Goal: Information Seeking & Learning: Find specific page/section

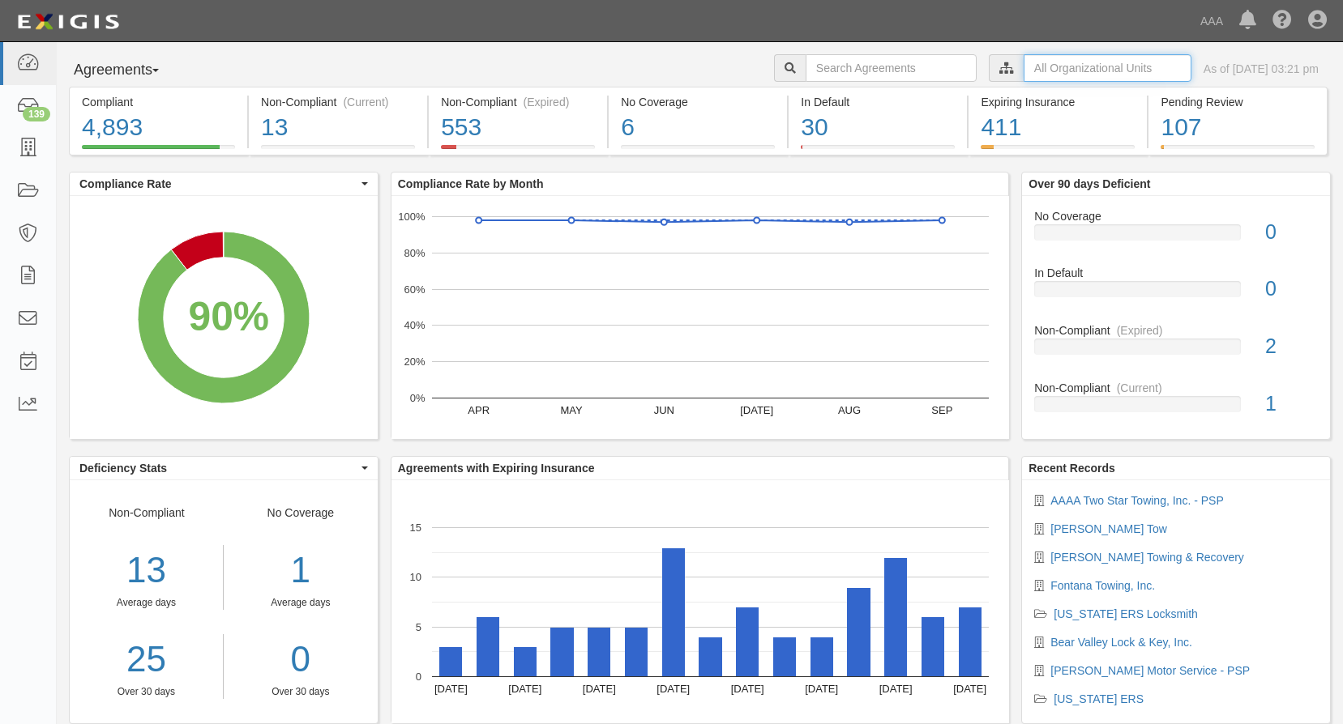
click at [1031, 77] on input "text" at bounding box center [1107, 68] width 168 height 28
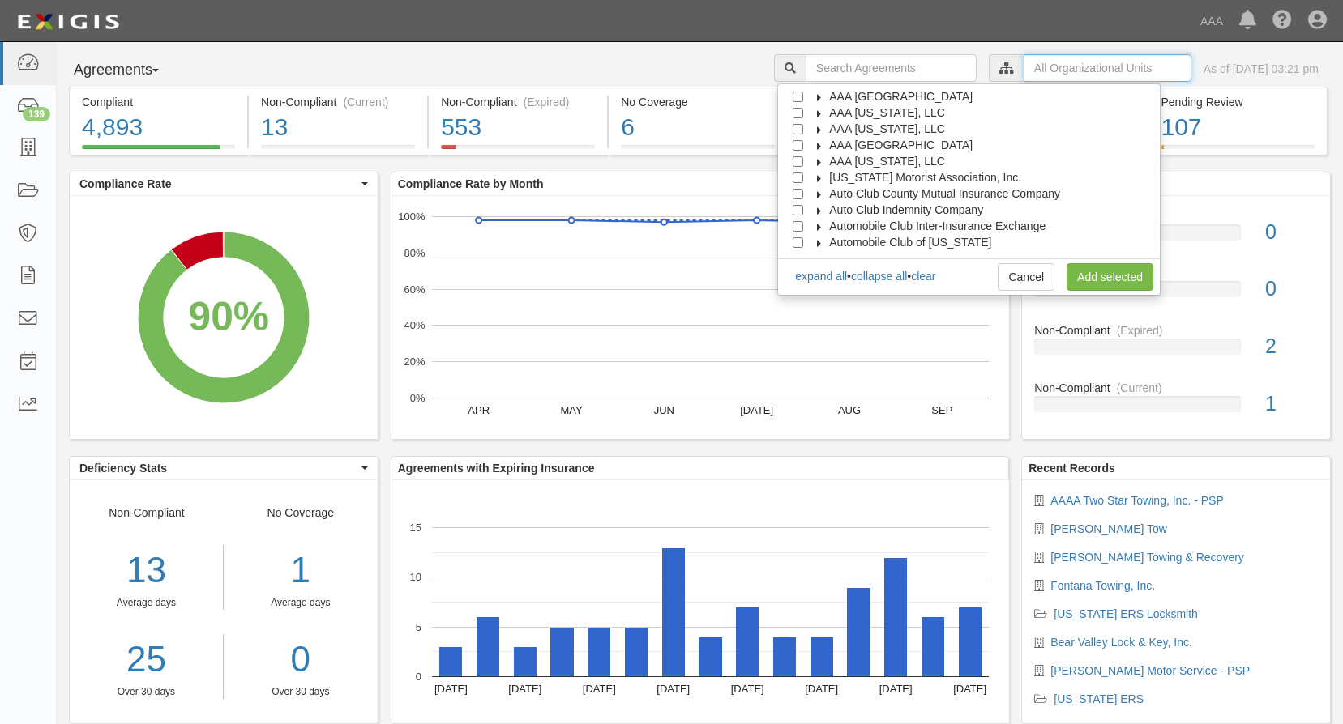
scroll to position [65, 0]
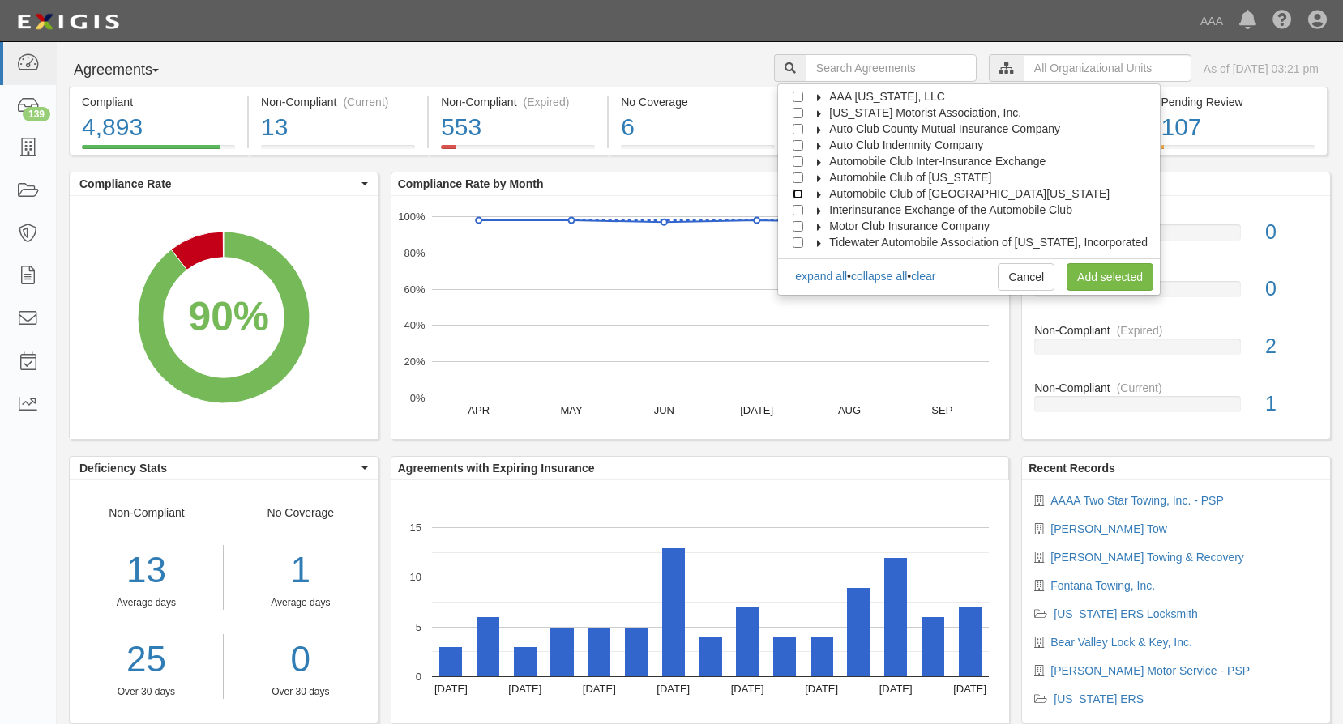
click at [803, 195] on input "Automobile Club of [GEOGRAPHIC_DATA][US_STATE]" at bounding box center [797, 194] width 11 height 11
checkbox input "true"
click at [1132, 286] on link "Add selected" at bounding box center [1109, 277] width 87 height 28
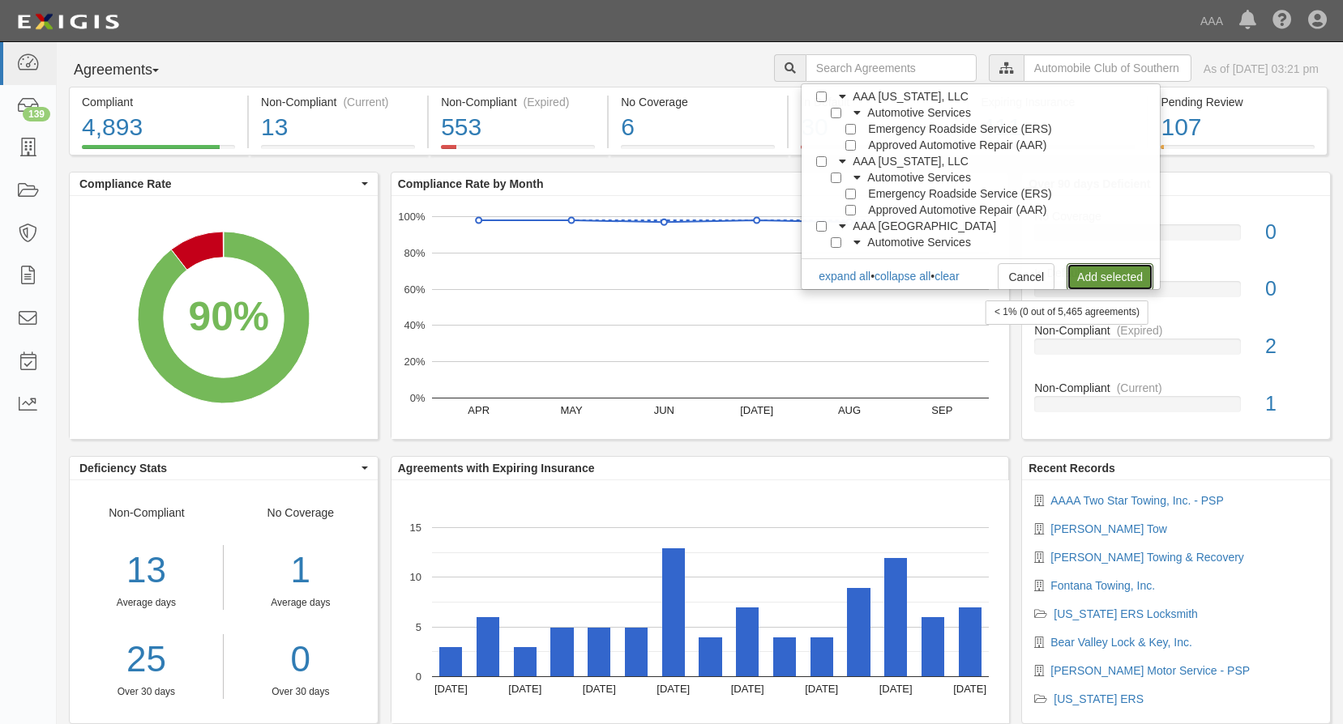
scroll to position [0, 0]
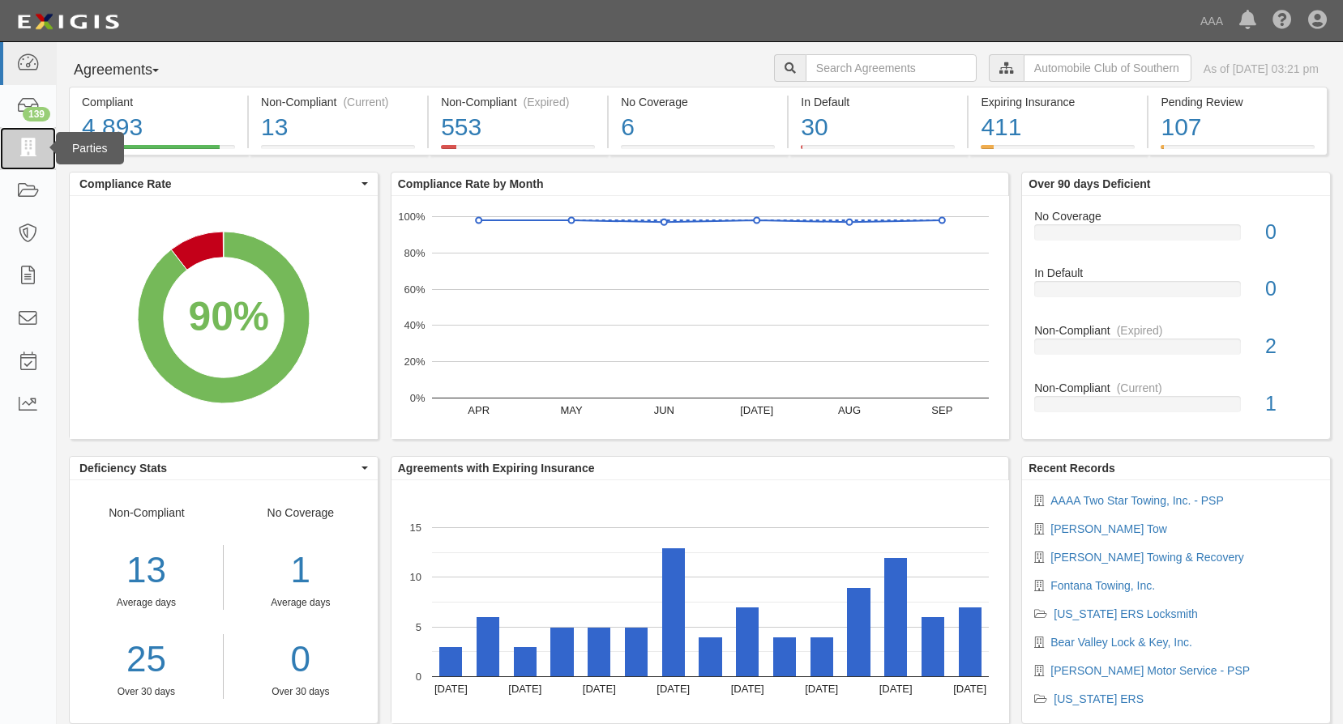
click at [34, 155] on icon at bounding box center [27, 148] width 23 height 19
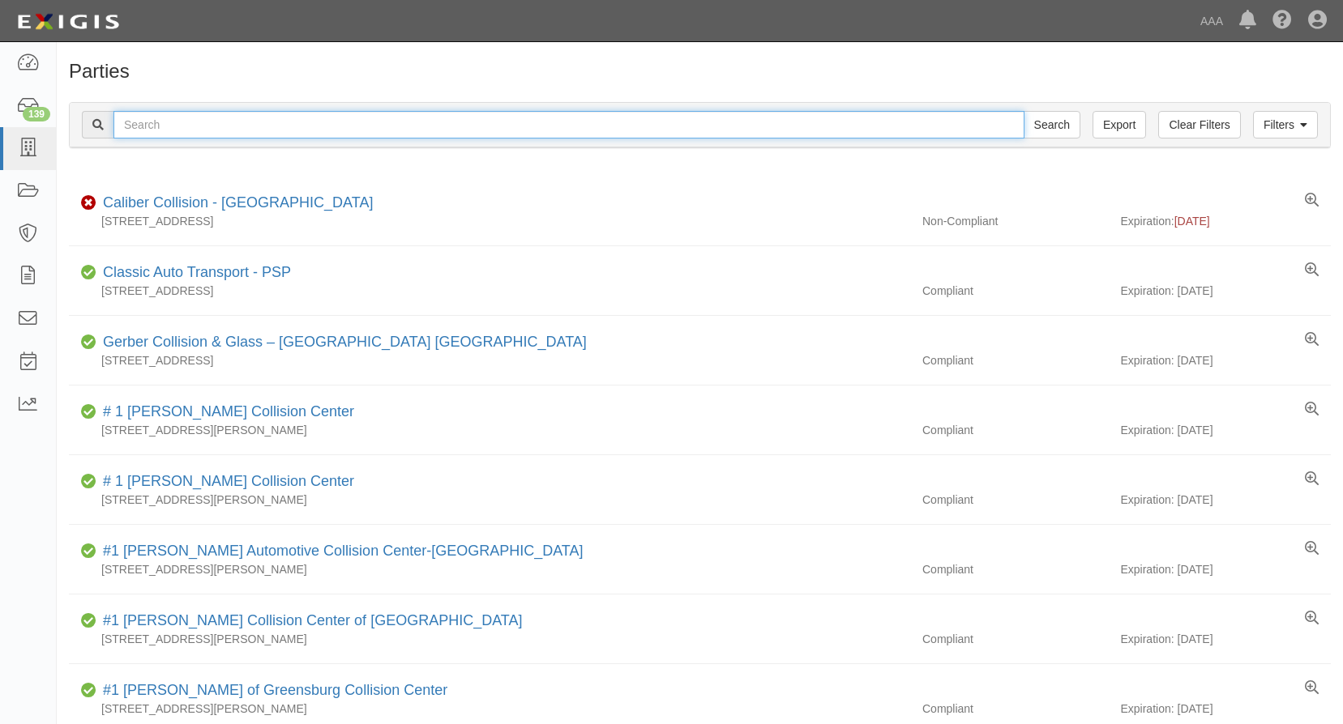
click at [227, 125] on input "text" at bounding box center [568, 125] width 911 height 28
type input "AC Lock & Security inc"
click at [1023, 111] on input "Search" at bounding box center [1051, 125] width 57 height 28
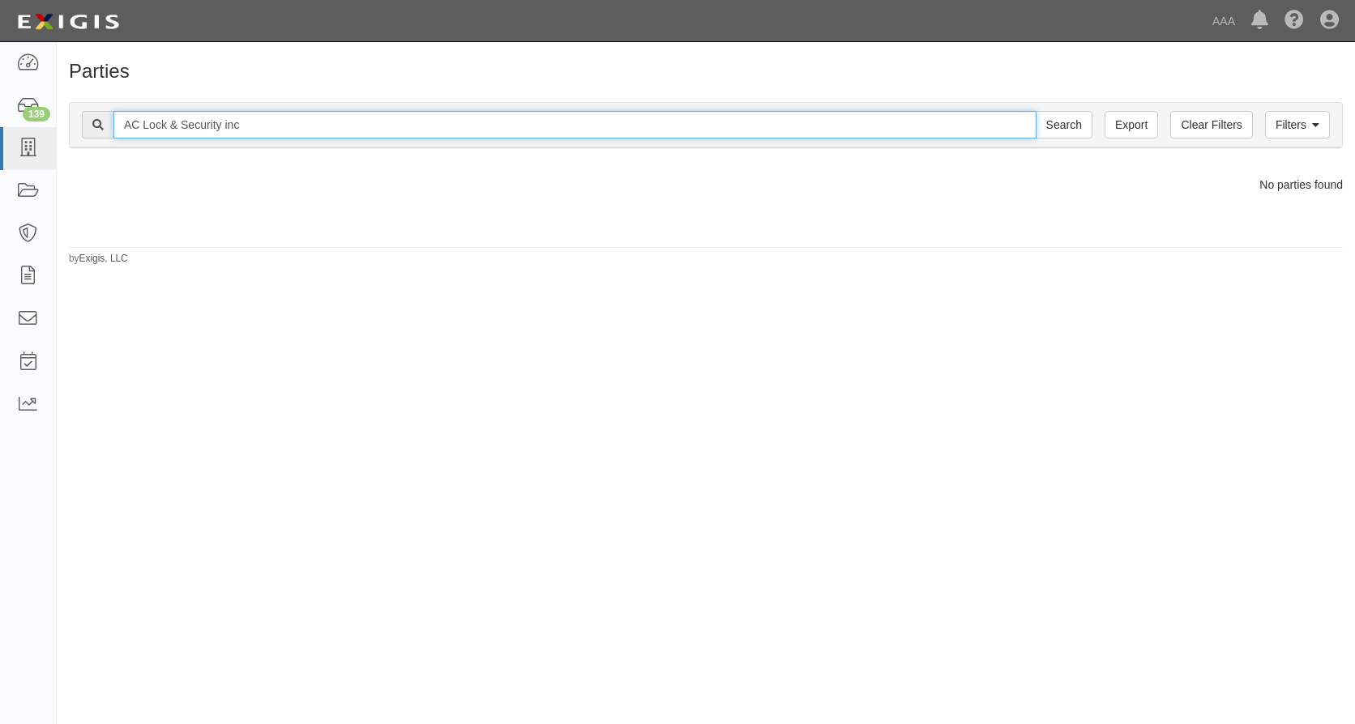
drag, startPoint x: 252, startPoint y: 128, endPoint x: -3, endPoint y: 80, distance: 259.7
click at [0, 80] on html "Toggle navigation Dashboard 139 Inbox Parties Agreements Coverages Documents Me…" at bounding box center [677, 350] width 1355 height 701
type input "AC Lock & security"
click at [1036, 111] on input "Search" at bounding box center [1064, 125] width 57 height 28
drag, startPoint x: 274, startPoint y: 133, endPoint x: 46, endPoint y: 109, distance: 229.0
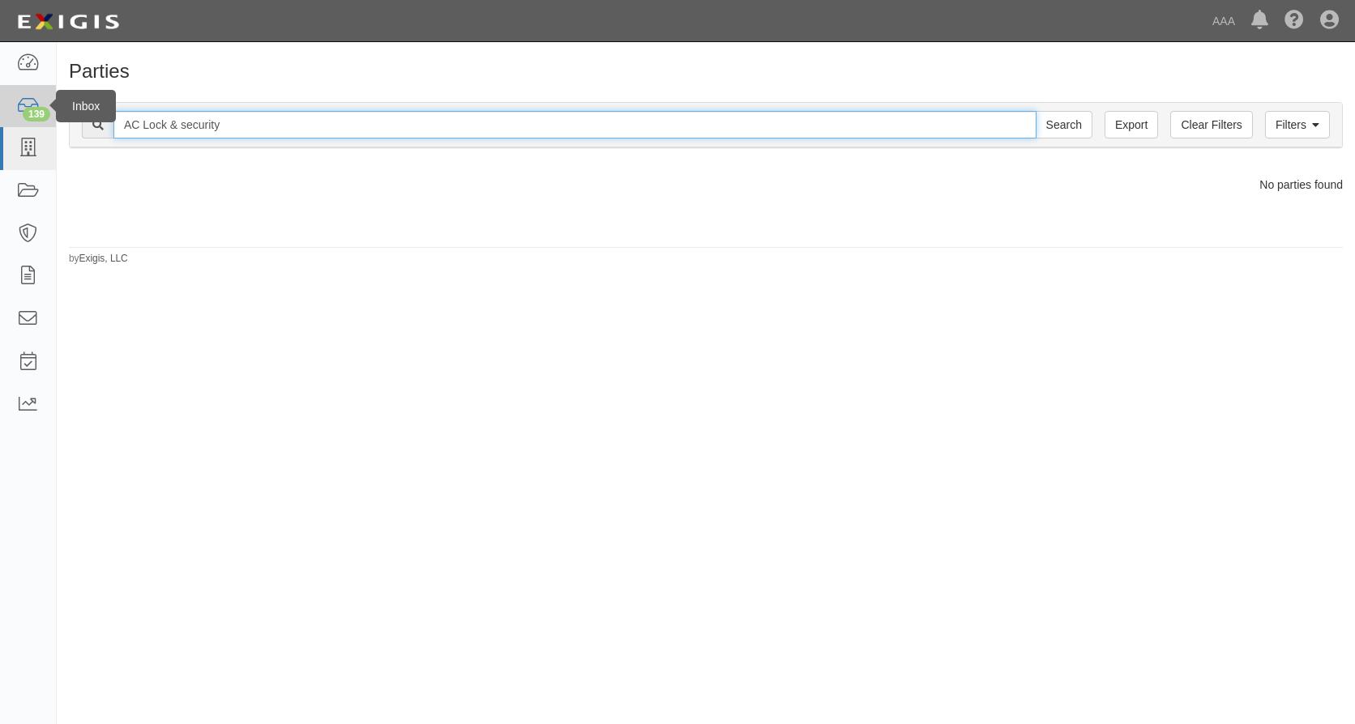
click at [46, 109] on body "Toggle navigation Dashboard 139 Inbox Parties Agreements Coverages Documents Me…" at bounding box center [677, 350] width 1355 height 701
type input "Arkco Security"
click at [1036, 111] on input "Search" at bounding box center [1064, 125] width 57 height 28
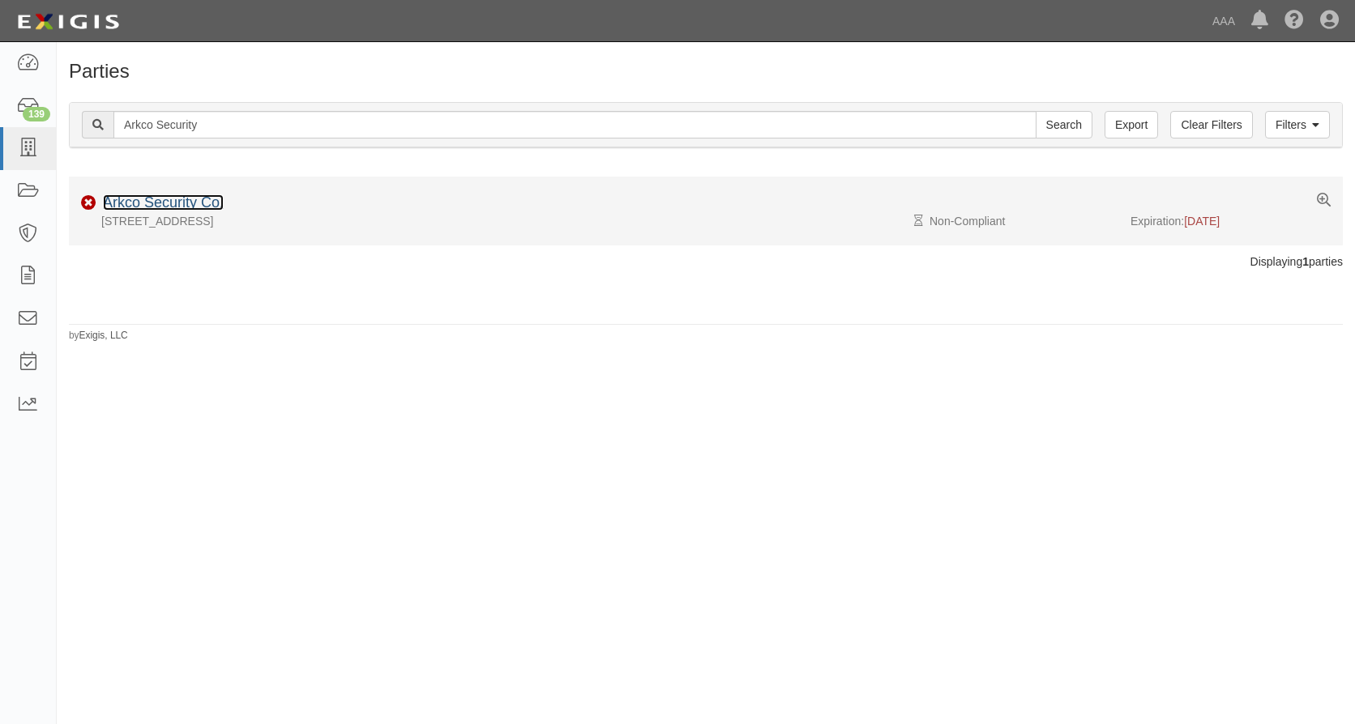
click at [172, 203] on link "Arkco Security Co." at bounding box center [163, 202] width 121 height 16
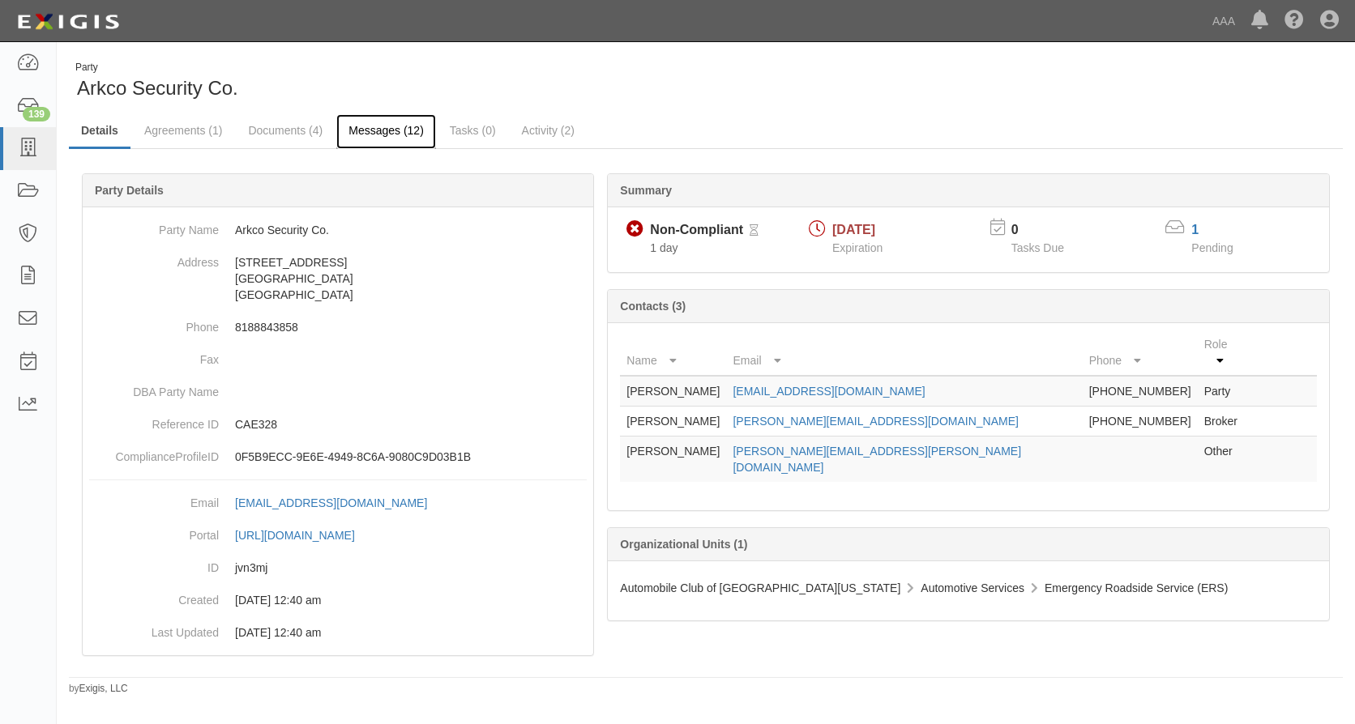
click at [391, 125] on link "Messages (12)" at bounding box center [386, 131] width 100 height 35
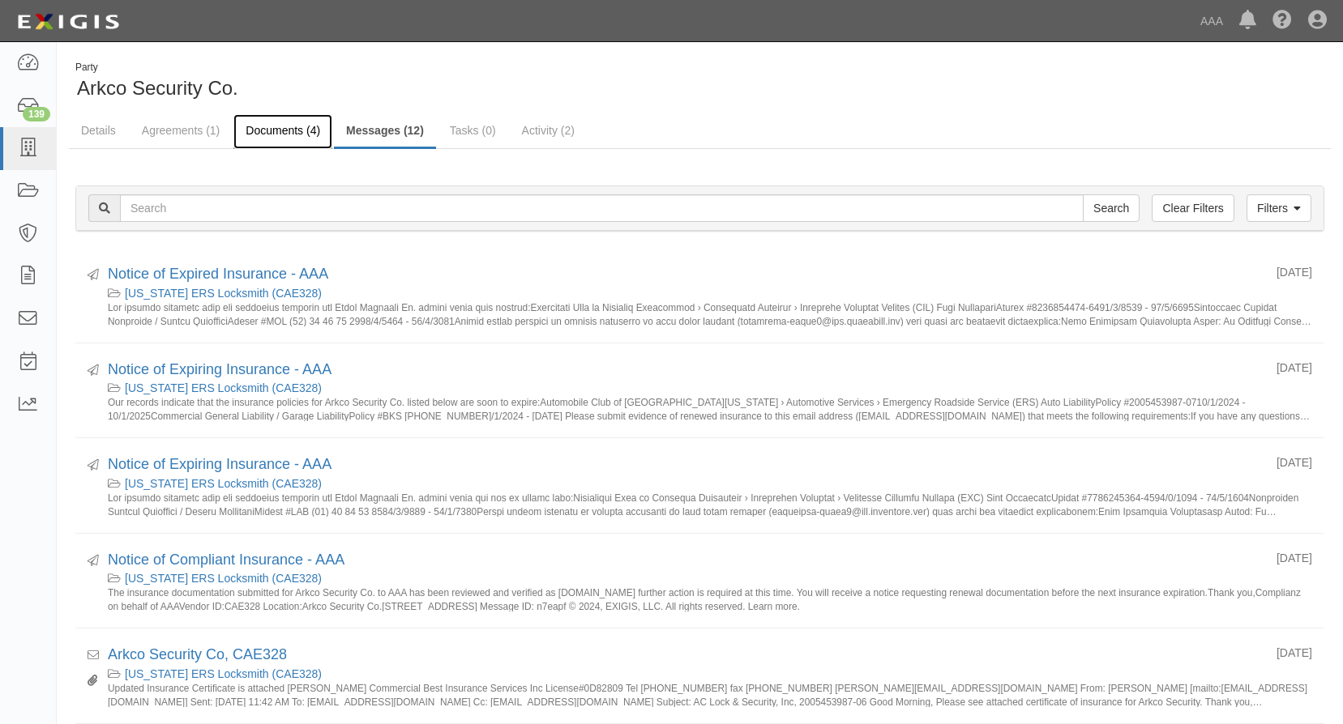
click at [290, 135] on link "Documents (4)" at bounding box center [282, 131] width 99 height 35
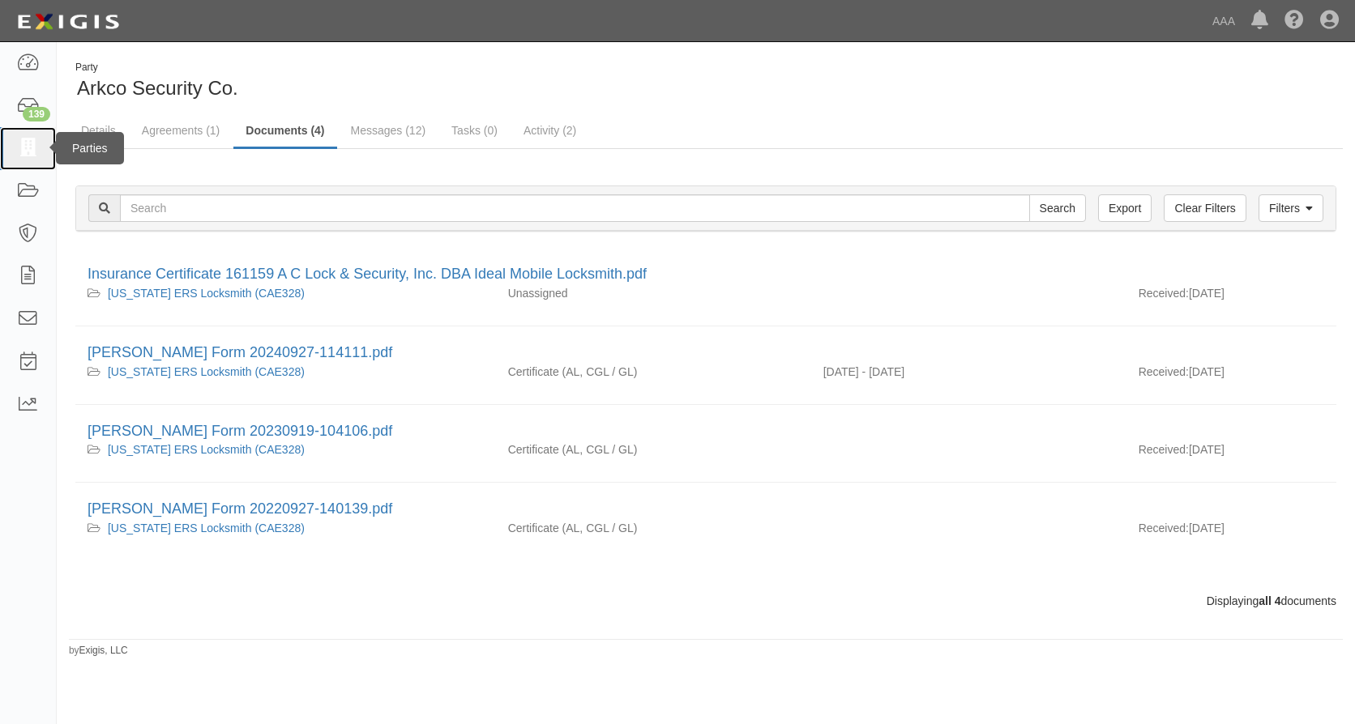
click at [30, 139] on icon at bounding box center [27, 148] width 23 height 19
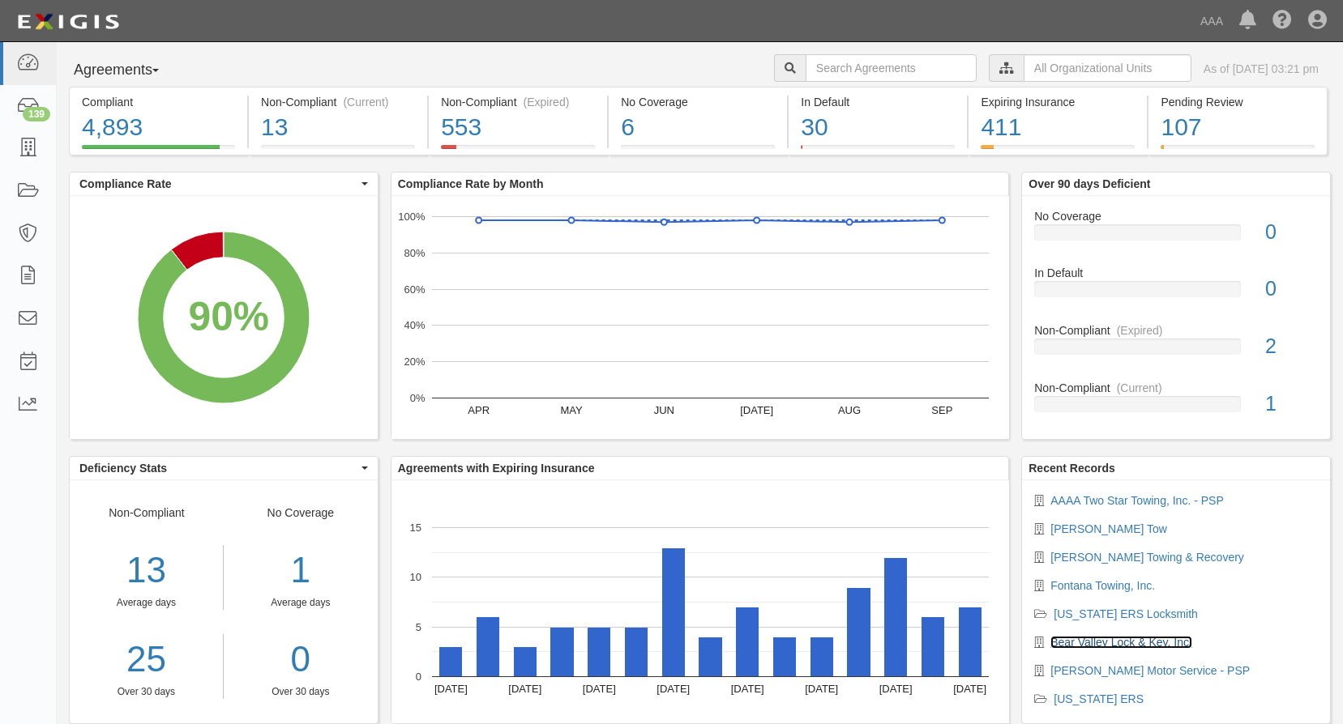
click at [1126, 645] on link "Bear Valley Lock & Key, Inc." at bounding box center [1121, 642] width 142 height 13
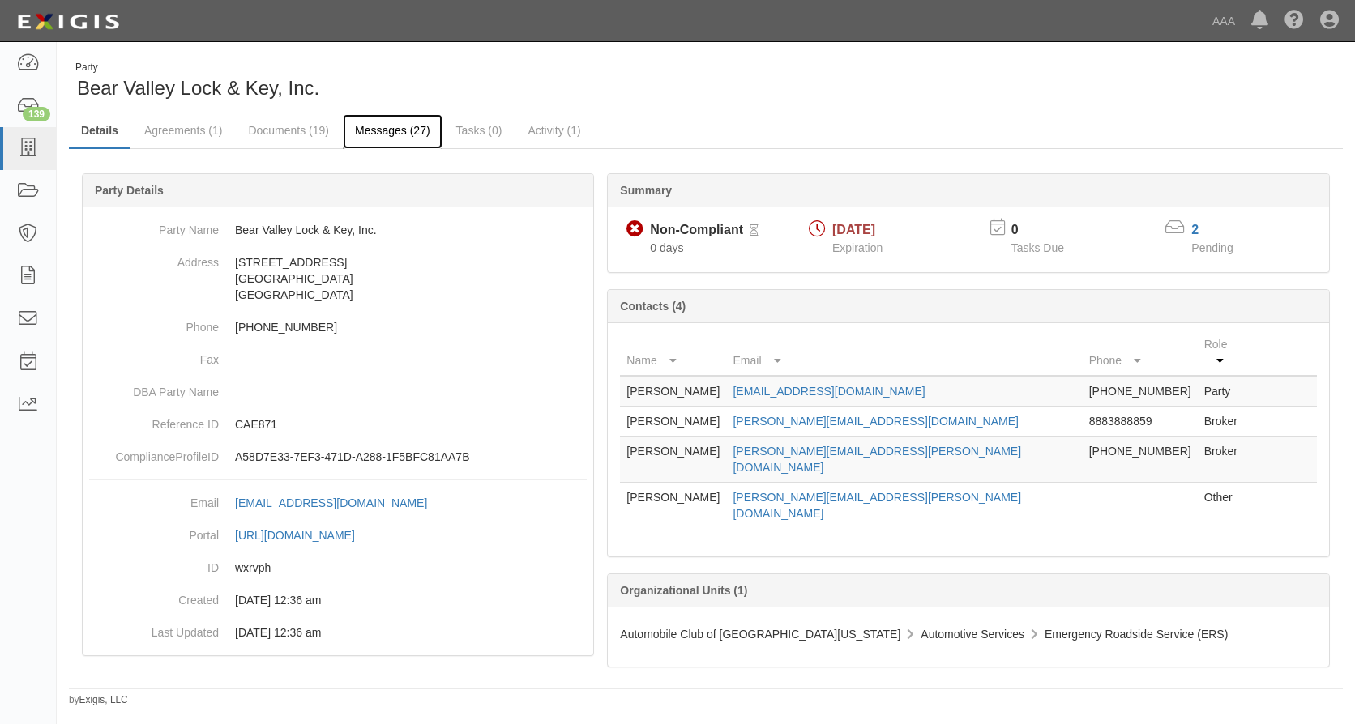
click at [377, 118] on link "Messages (27)" at bounding box center [393, 131] width 100 height 35
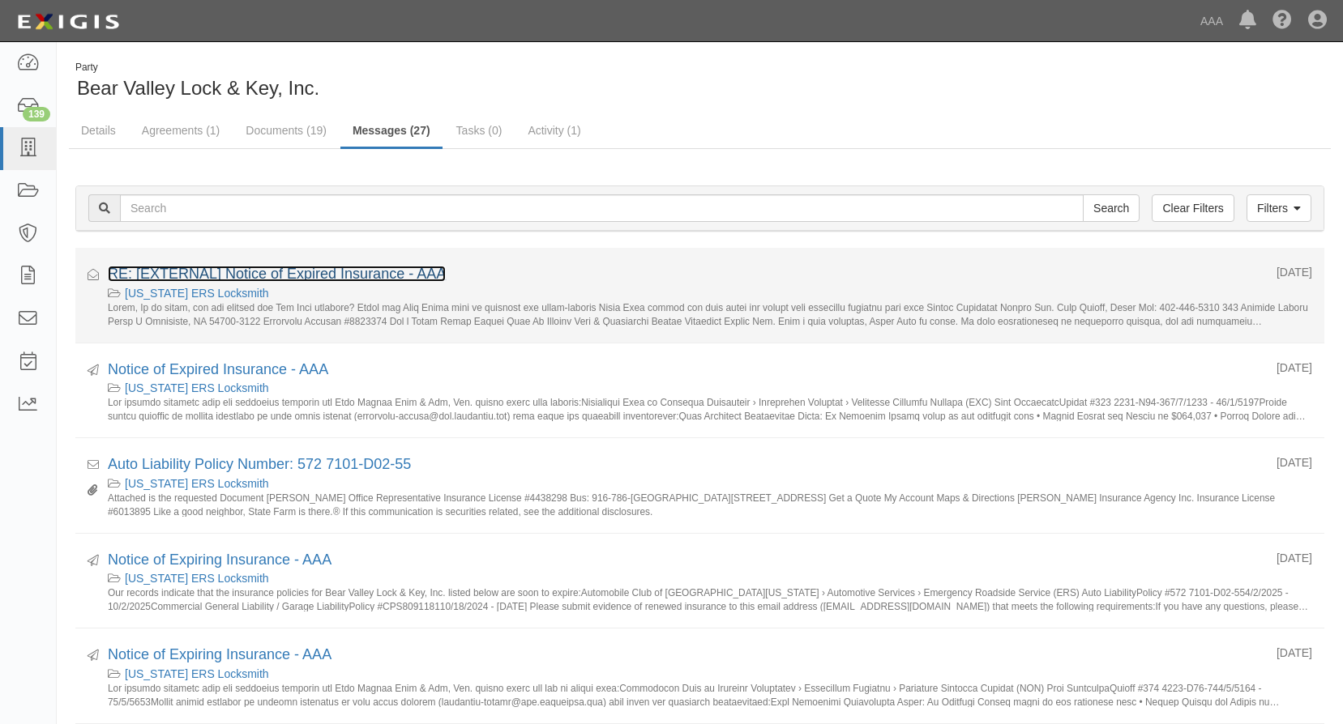
click at [286, 276] on link "RE: [EXTERNAL] Notice of Expired Insurance - AAA" at bounding box center [277, 274] width 338 height 16
